Goal: Transaction & Acquisition: Subscribe to service/newsletter

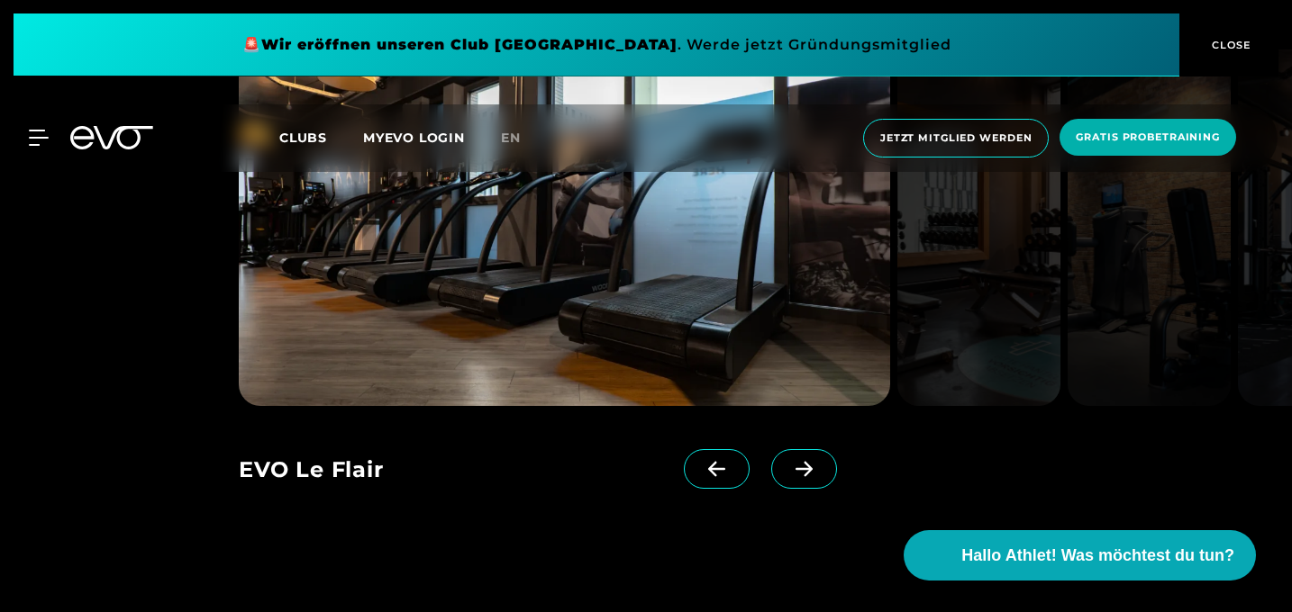
scroll to position [1428, 0]
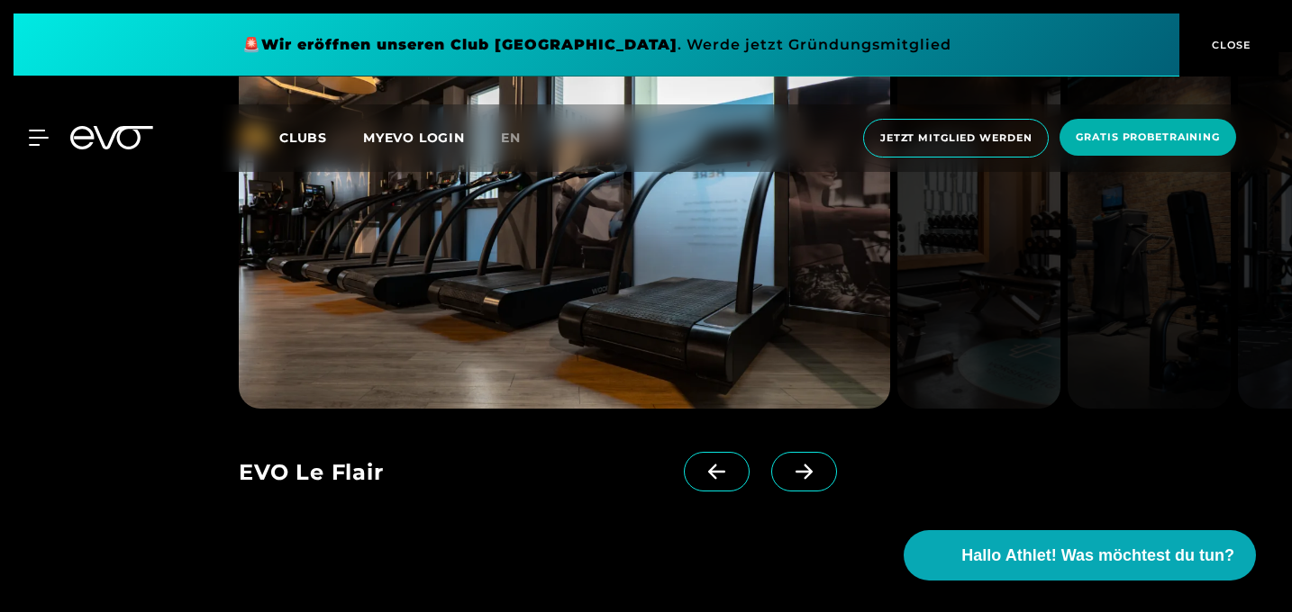
click at [788, 479] on icon at bounding box center [804, 472] width 32 height 16
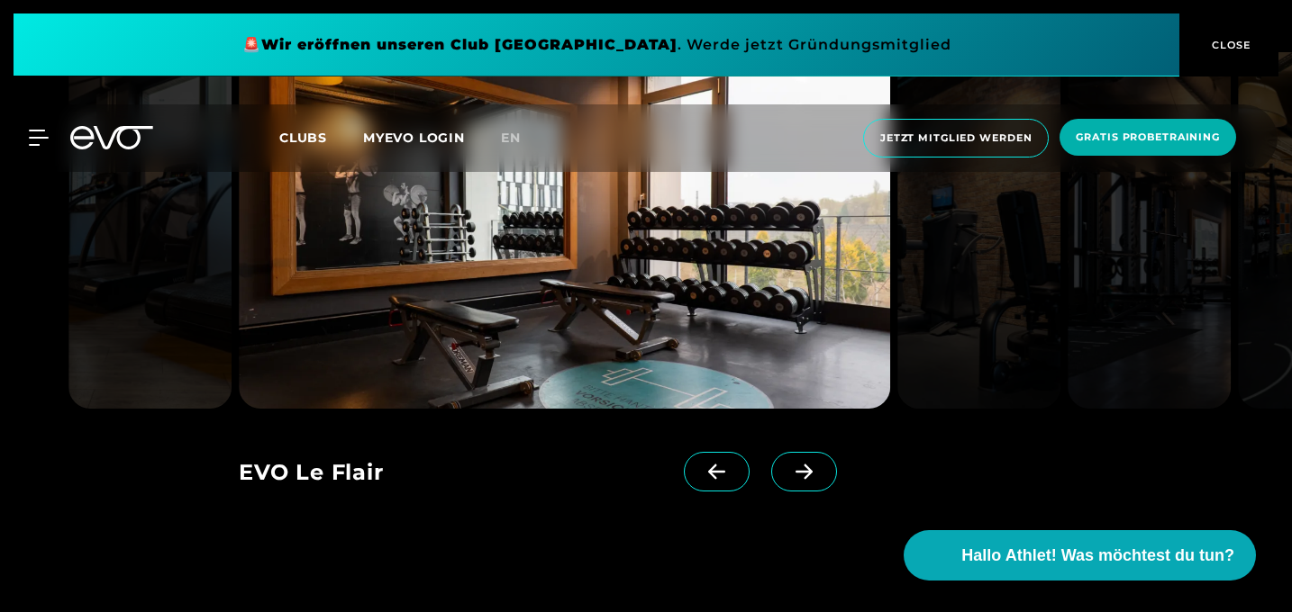
click at [788, 479] on icon at bounding box center [804, 472] width 32 height 16
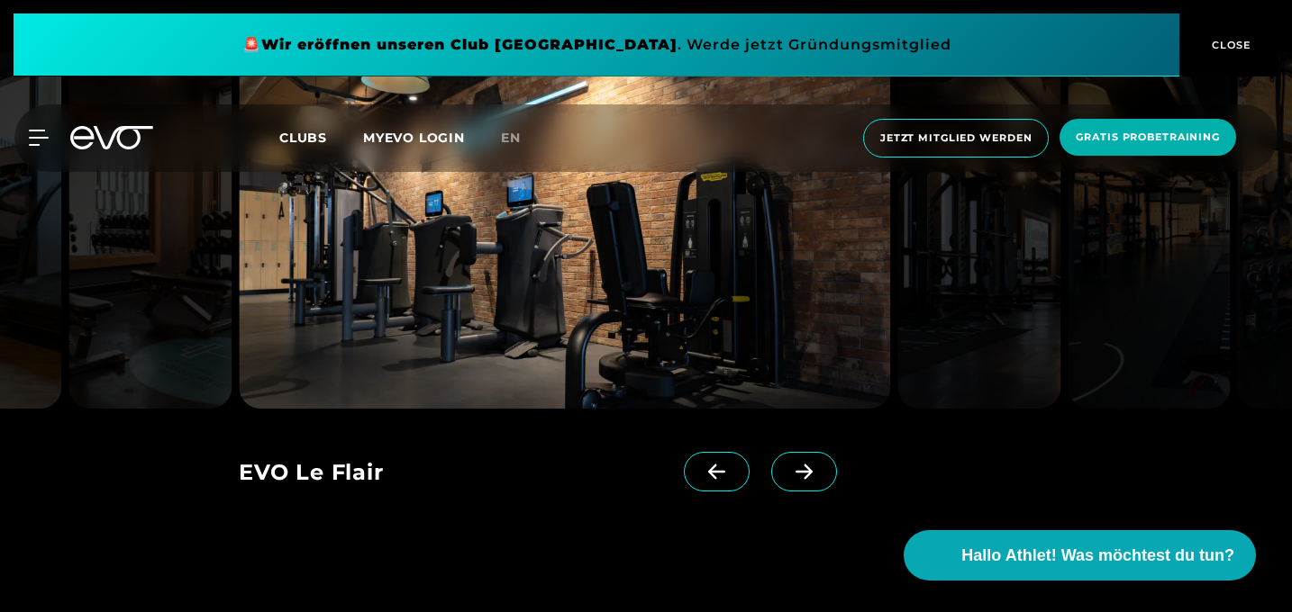
click at [788, 478] on icon at bounding box center [804, 472] width 32 height 16
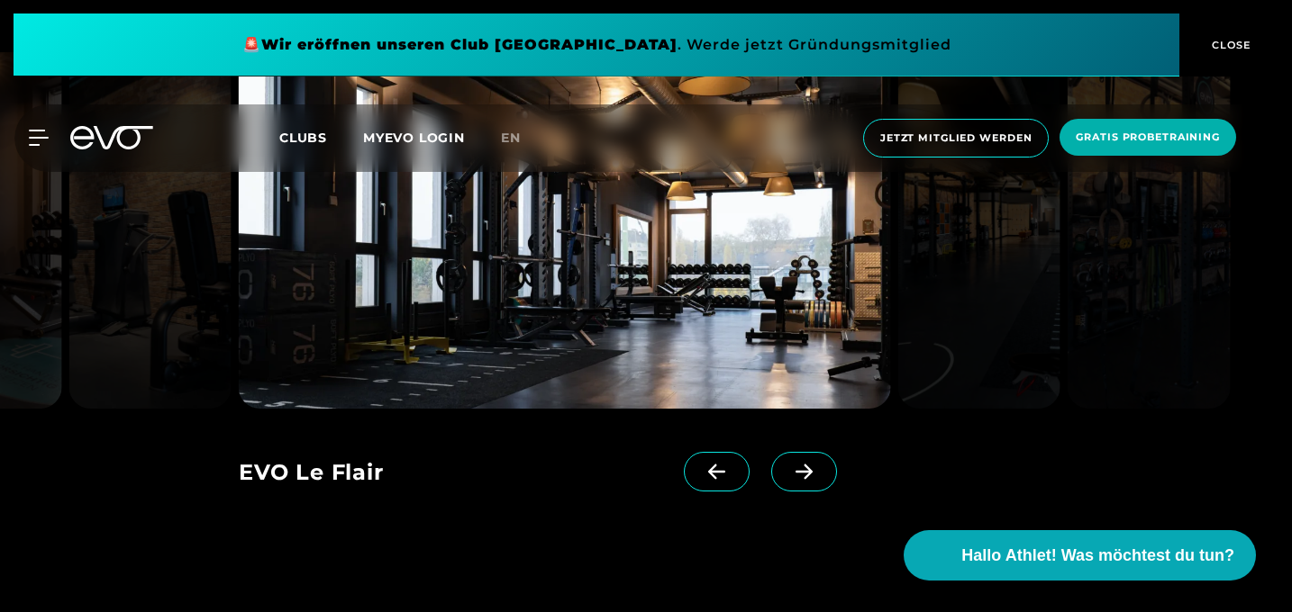
click at [788, 478] on icon at bounding box center [804, 472] width 32 height 16
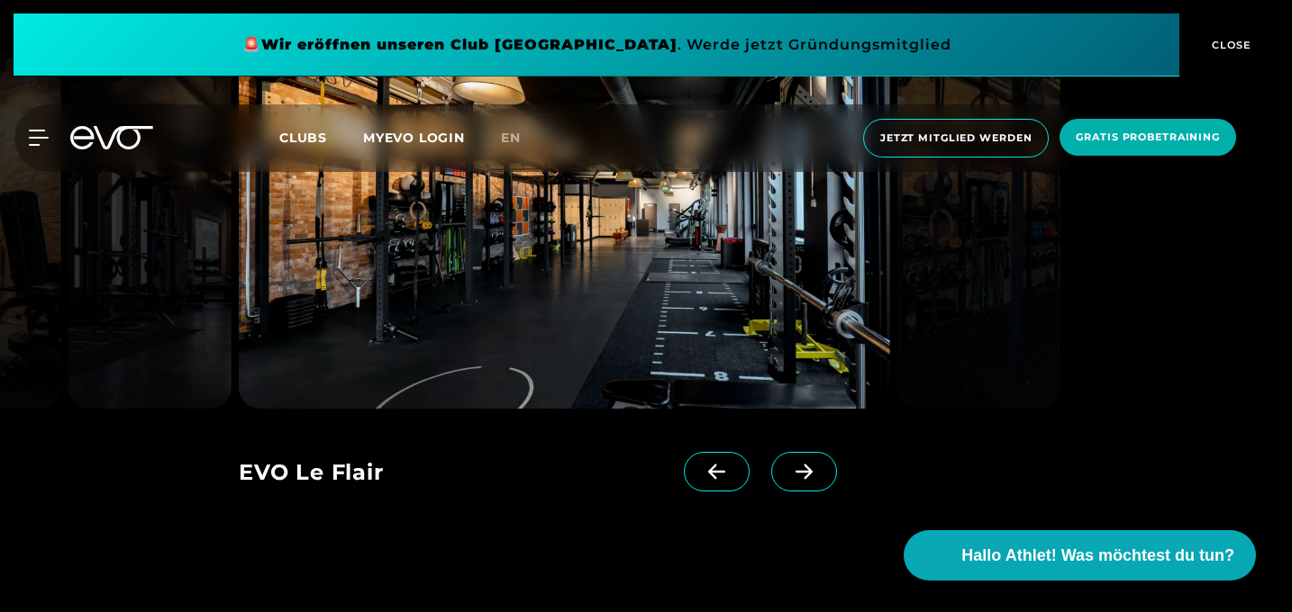
click at [788, 478] on icon at bounding box center [804, 472] width 32 height 16
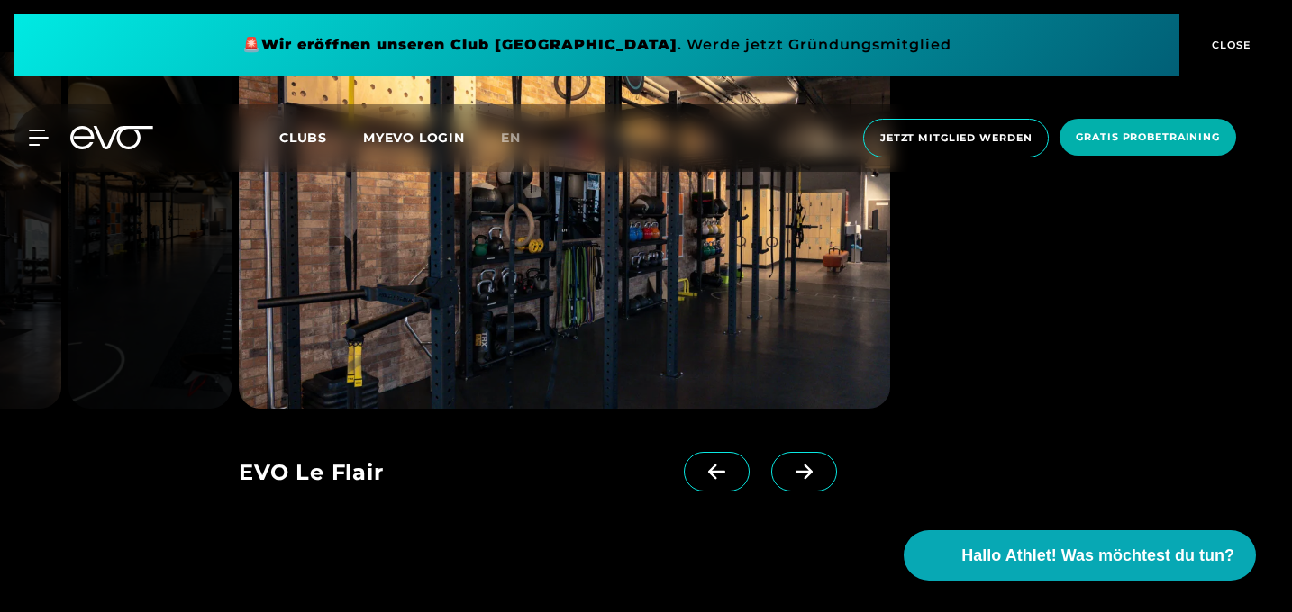
click at [788, 478] on icon at bounding box center [804, 472] width 32 height 16
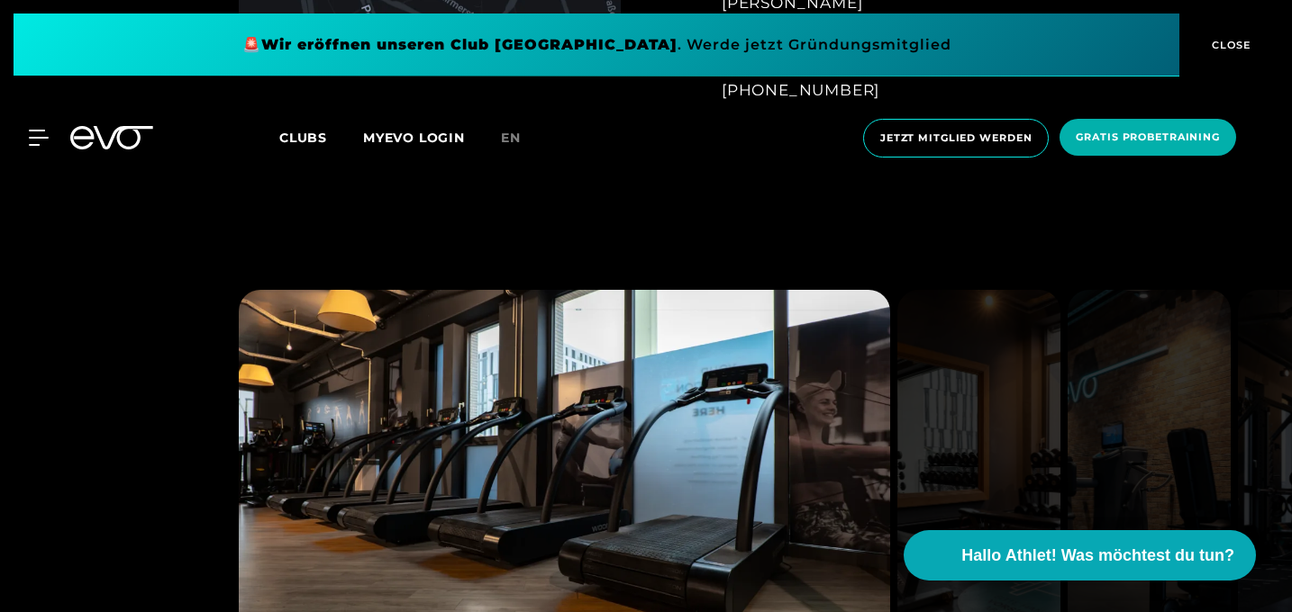
scroll to position [1185, 0]
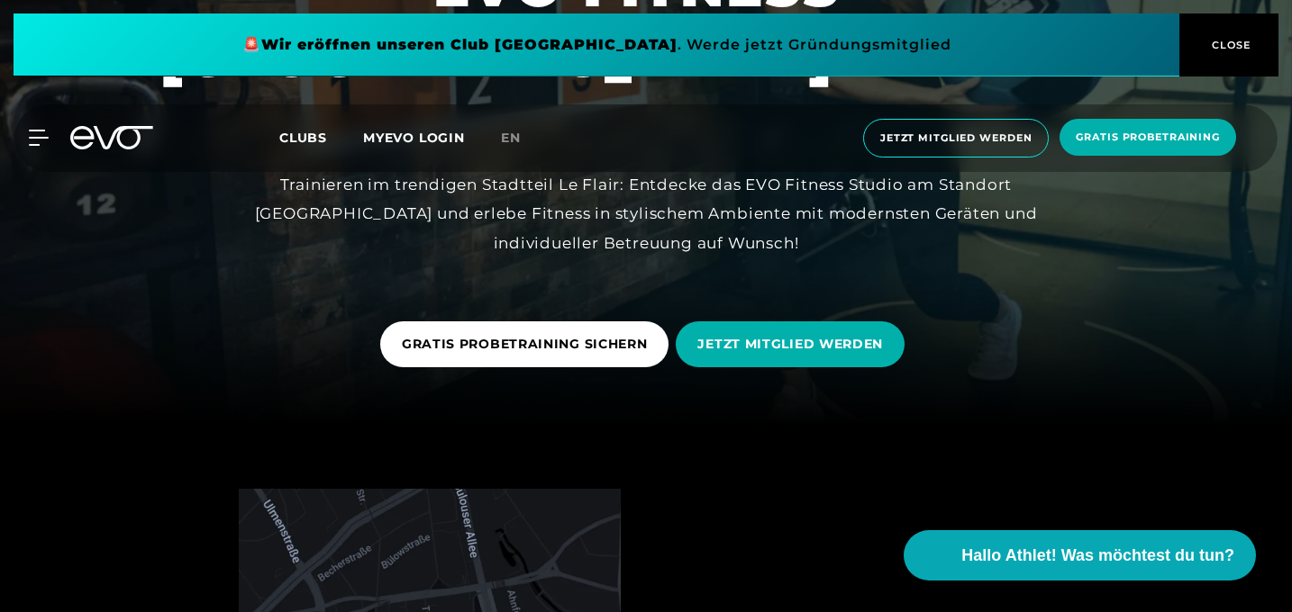
scroll to position [187, 0]
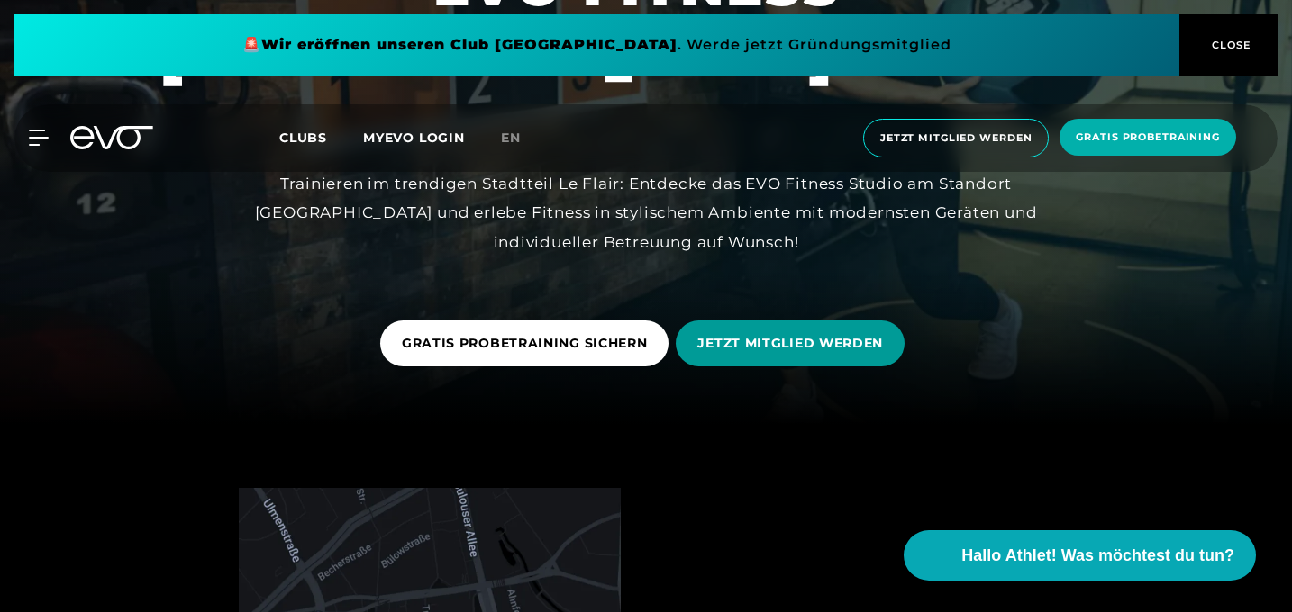
click at [713, 355] on span "JETZT MITGLIED WERDEN" at bounding box center [790, 344] width 229 height 46
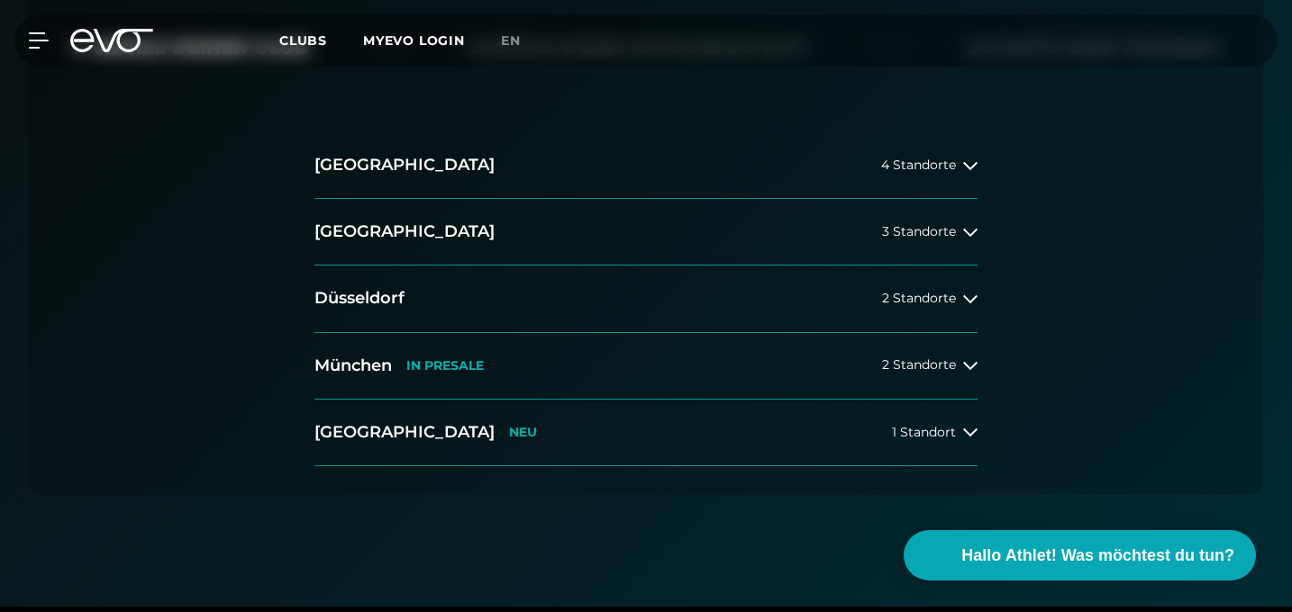
scroll to position [469, 0]
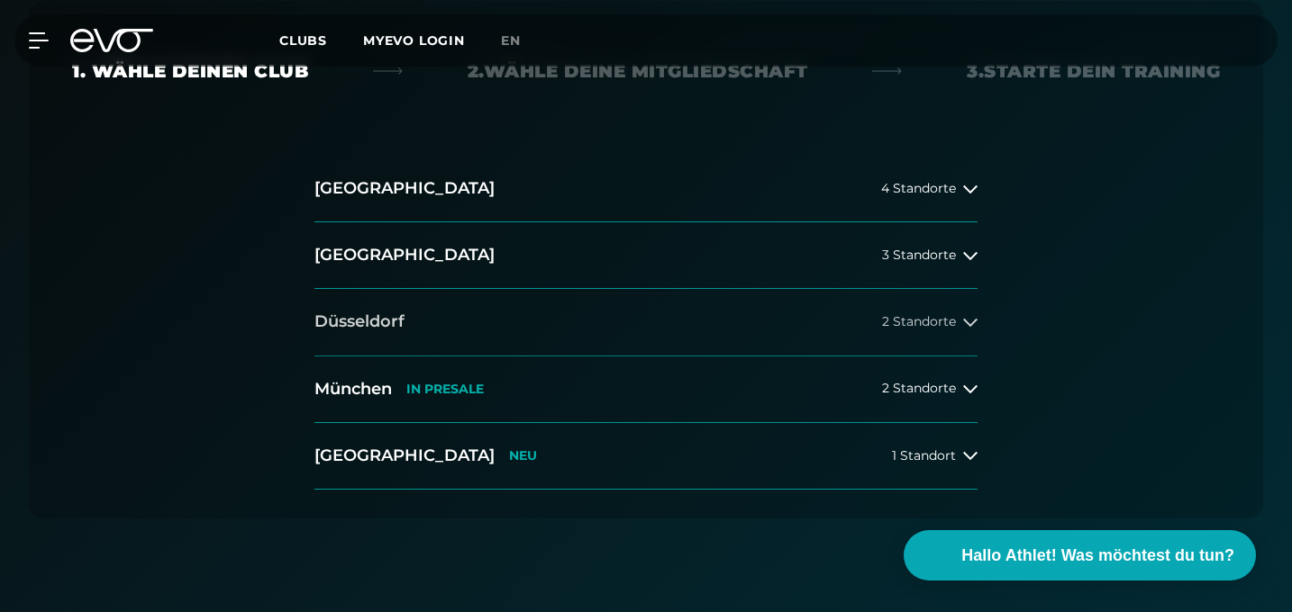
click at [907, 321] on span "2 Standorte" at bounding box center [919, 322] width 74 height 14
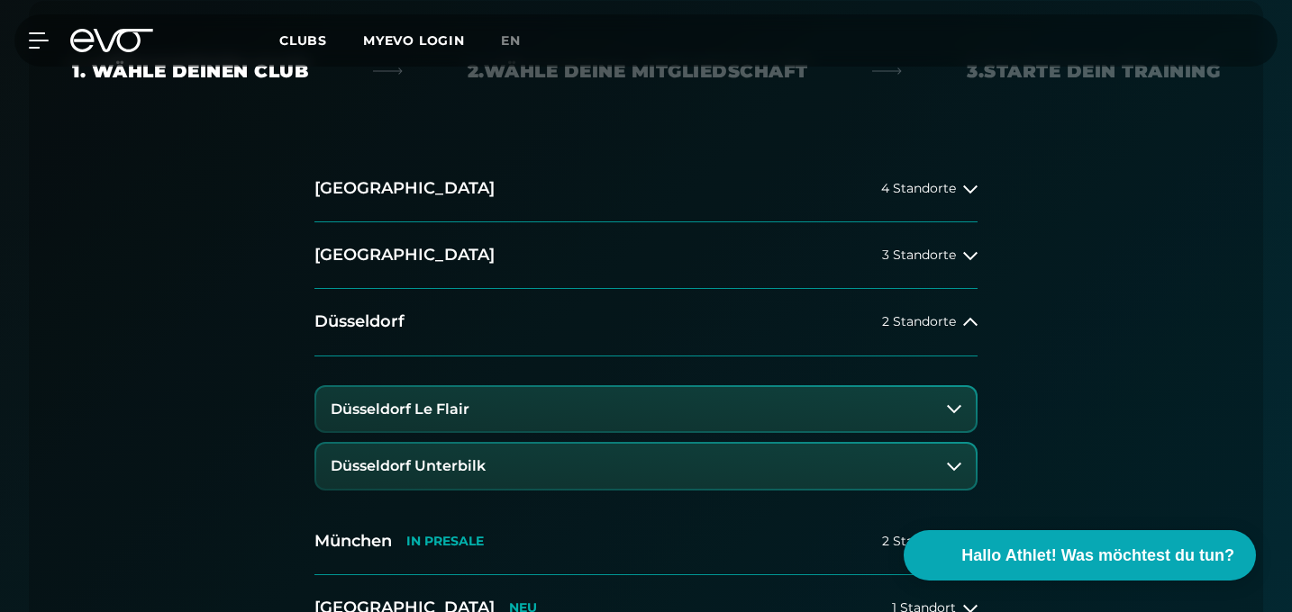
click at [723, 416] on button "Düsseldorf Le Flair" at bounding box center [645, 409] width 659 height 45
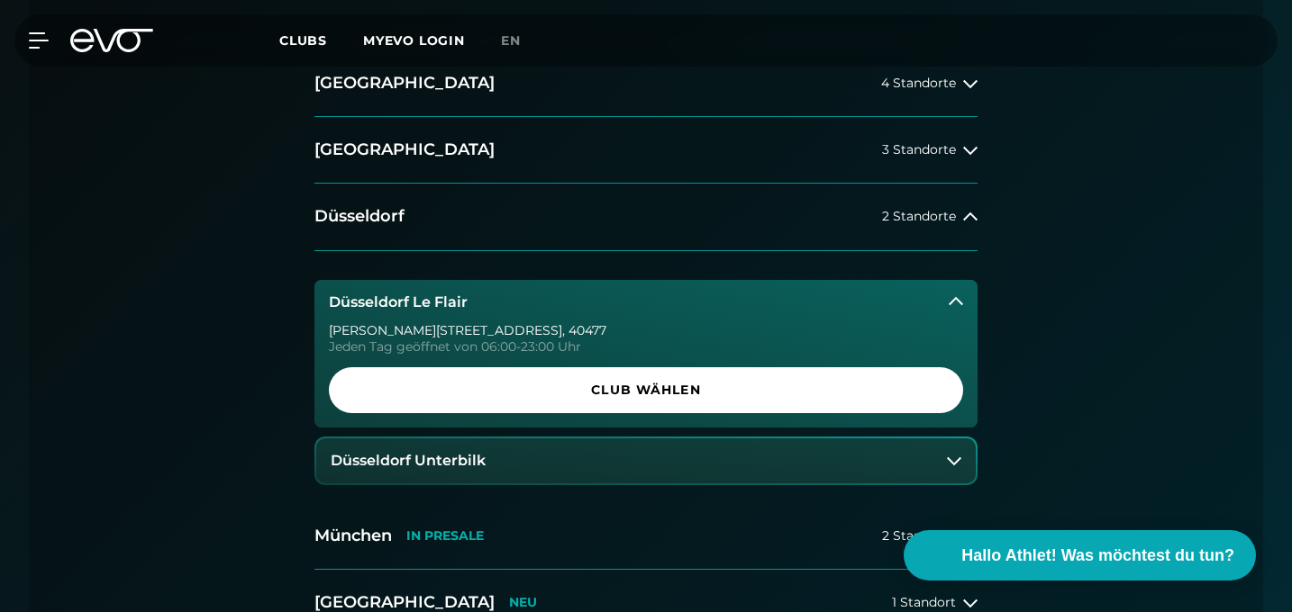
scroll to position [585, 0]
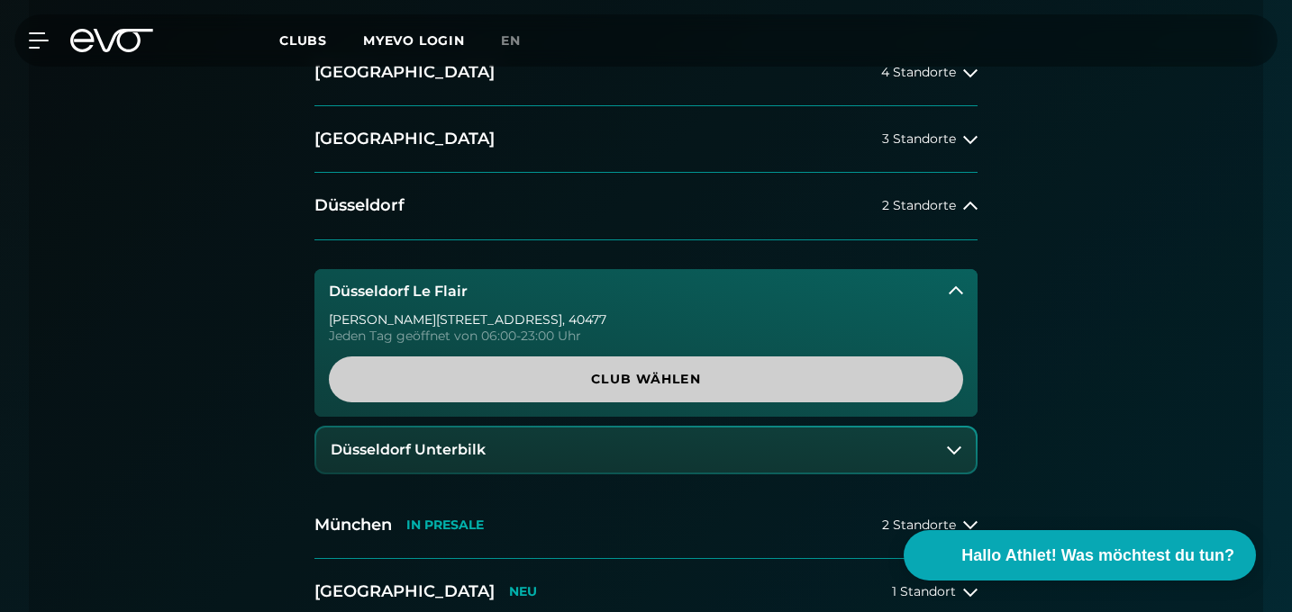
click at [677, 379] on span "Club wählen" at bounding box center [645, 379] width 591 height 19
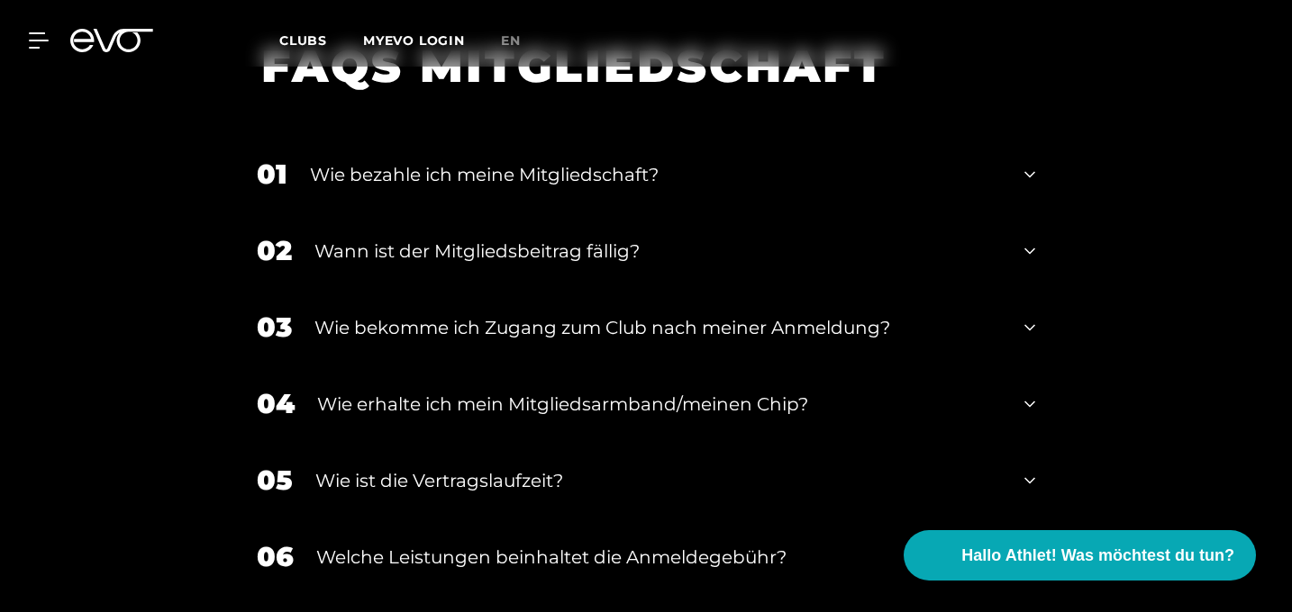
scroll to position [2903, 0]
